Goal: Task Accomplishment & Management: Complete application form

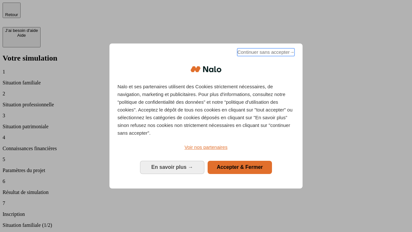
click at [266, 53] on span "Continuer sans accepter →" at bounding box center [265, 52] width 57 height 8
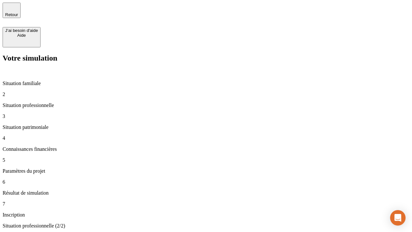
type input "70 000"
type input "1 000"
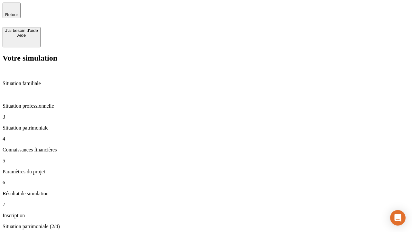
type input "800"
type input "6"
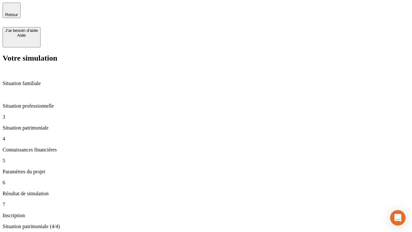
type input "400"
type input "3"
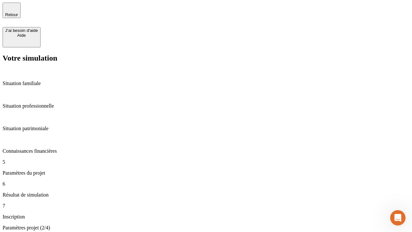
type input "35"
type input "500"
type input "640"
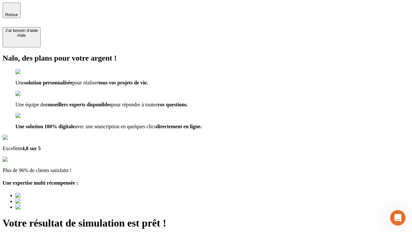
type input "[EMAIL_ADDRESS][DOMAIN_NAME]"
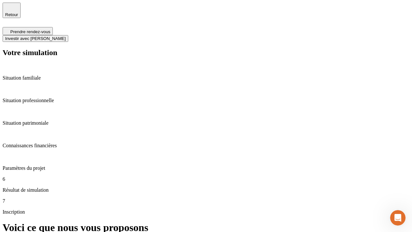
click at [66, 36] on span "Investir avec [PERSON_NAME]" at bounding box center [35, 38] width 61 height 5
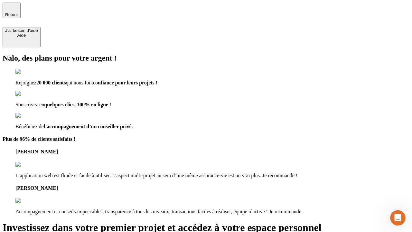
type input "[PERSON_NAME][EMAIL_ADDRESS][DOMAIN_NAME]"
